Goal: Transaction & Acquisition: Purchase product/service

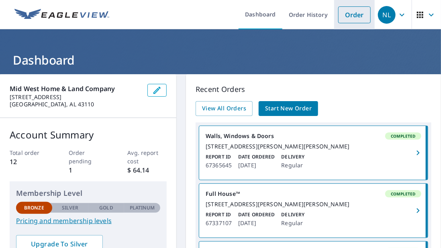
click at [338, 14] on link "Order" at bounding box center [354, 14] width 33 height 17
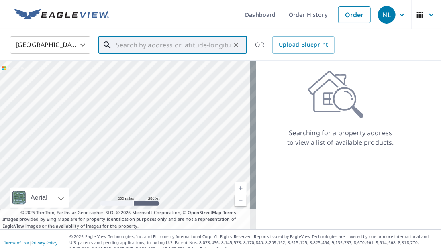
paste input "[STREET_ADDRESS][PERSON_NAME]"
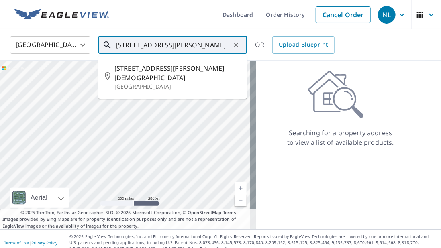
type input "[STREET_ADDRESS][PERSON_NAME]"
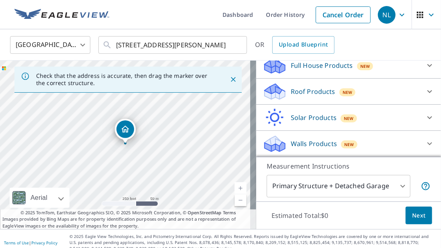
scroll to position [96, 0]
click at [314, 143] on p "Walls Products" at bounding box center [314, 144] width 46 height 10
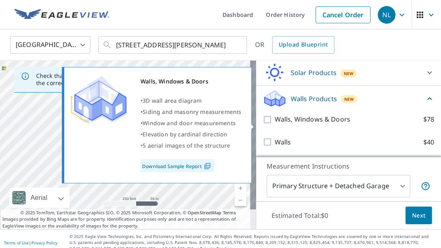
scroll to position [145, 0]
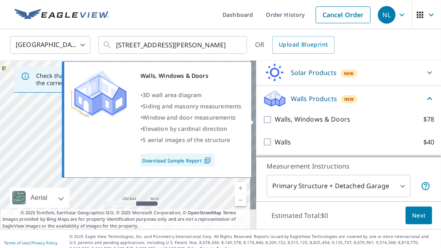
click at [263, 122] on input "Walls, Windows & Doors $78" at bounding box center [269, 120] width 12 height 10
checkbox input "true"
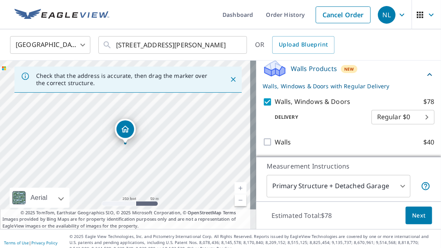
scroll to position [8, 0]
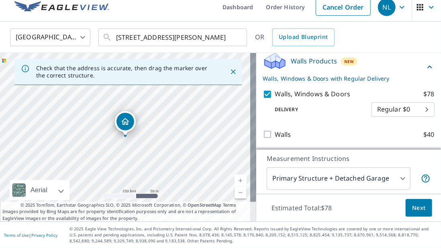
click at [358, 105] on body "NL NL Dashboard Order History Cancel Order NL [GEOGRAPHIC_DATA] [GEOGRAPHIC_DAT…" at bounding box center [220, 124] width 441 height 248
click at [338, 125] on div at bounding box center [220, 124] width 441 height 248
click at [358, 111] on body "NL NL Dashboard Order History Cancel Order NL [GEOGRAPHIC_DATA] [GEOGRAPHIC_DAT…" at bounding box center [220, 124] width 441 height 248
click at [314, 118] on div at bounding box center [220, 124] width 441 height 248
click at [358, 107] on body "NL NL Dashboard Order History Cancel Order NL [GEOGRAPHIC_DATA] [GEOGRAPHIC_DAT…" at bounding box center [220, 124] width 441 height 248
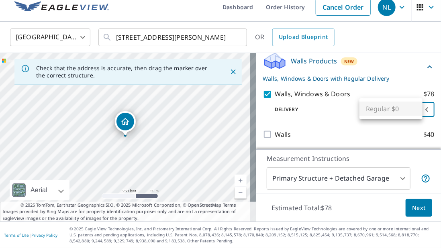
click at [322, 116] on div at bounding box center [220, 124] width 441 height 248
click at [358, 206] on button "Next" at bounding box center [419, 208] width 27 height 18
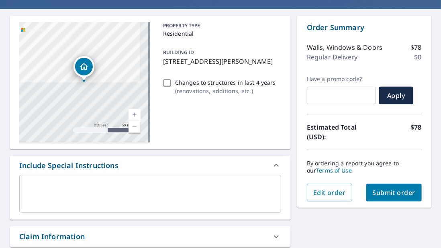
scroll to position [66, 0]
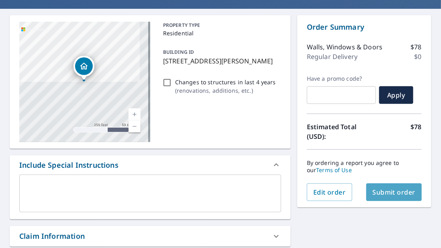
click at [358, 192] on span "Submit order" at bounding box center [394, 192] width 43 height 9
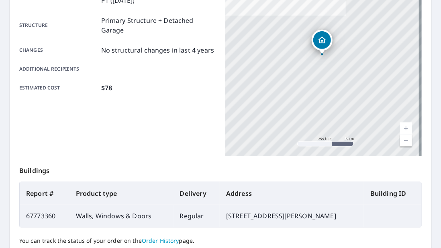
scroll to position [154, 0]
